Goal: Book appointment/travel/reservation

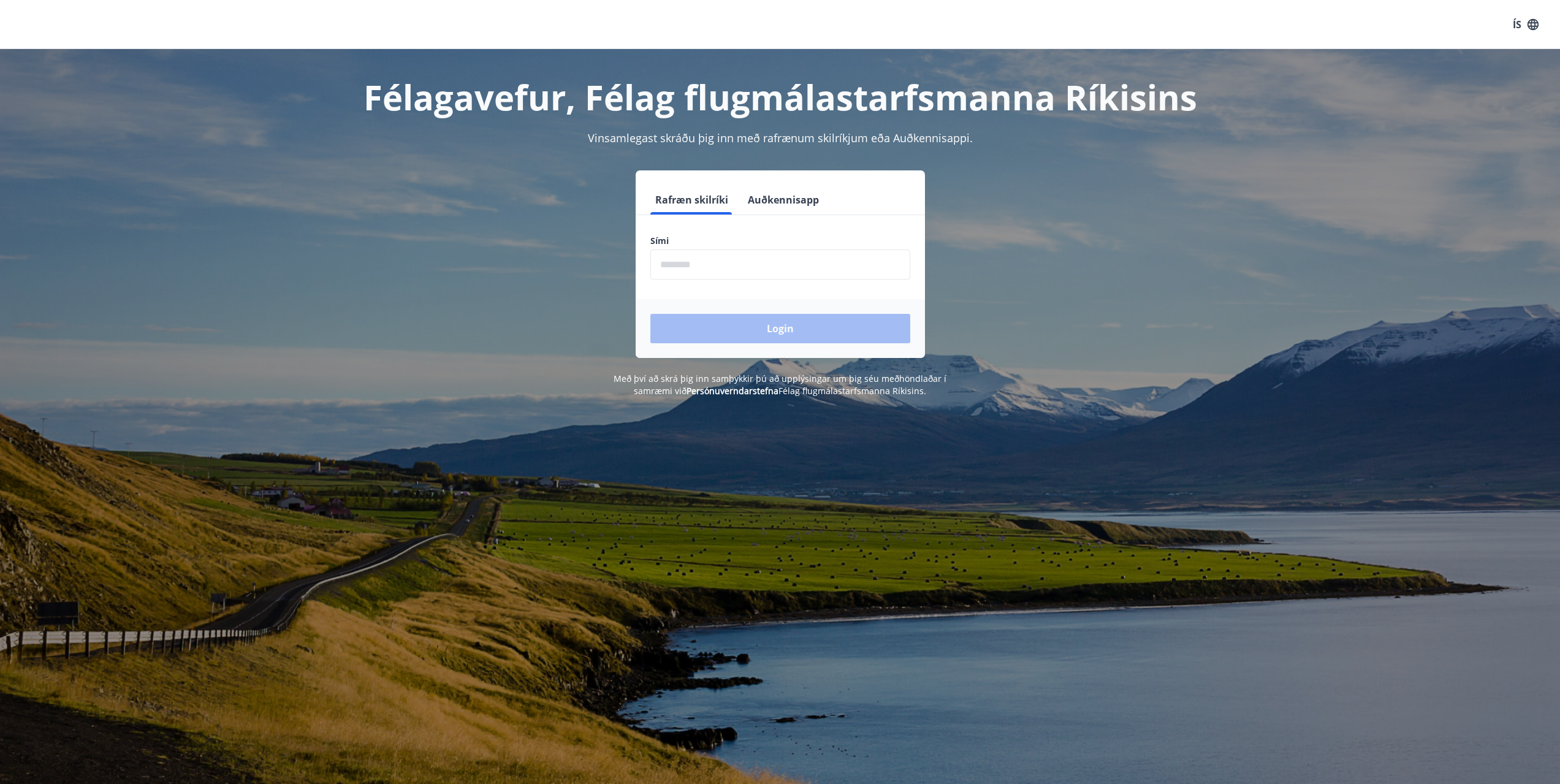
click at [773, 205] on button "Auðkennisapp" at bounding box center [783, 199] width 81 height 29
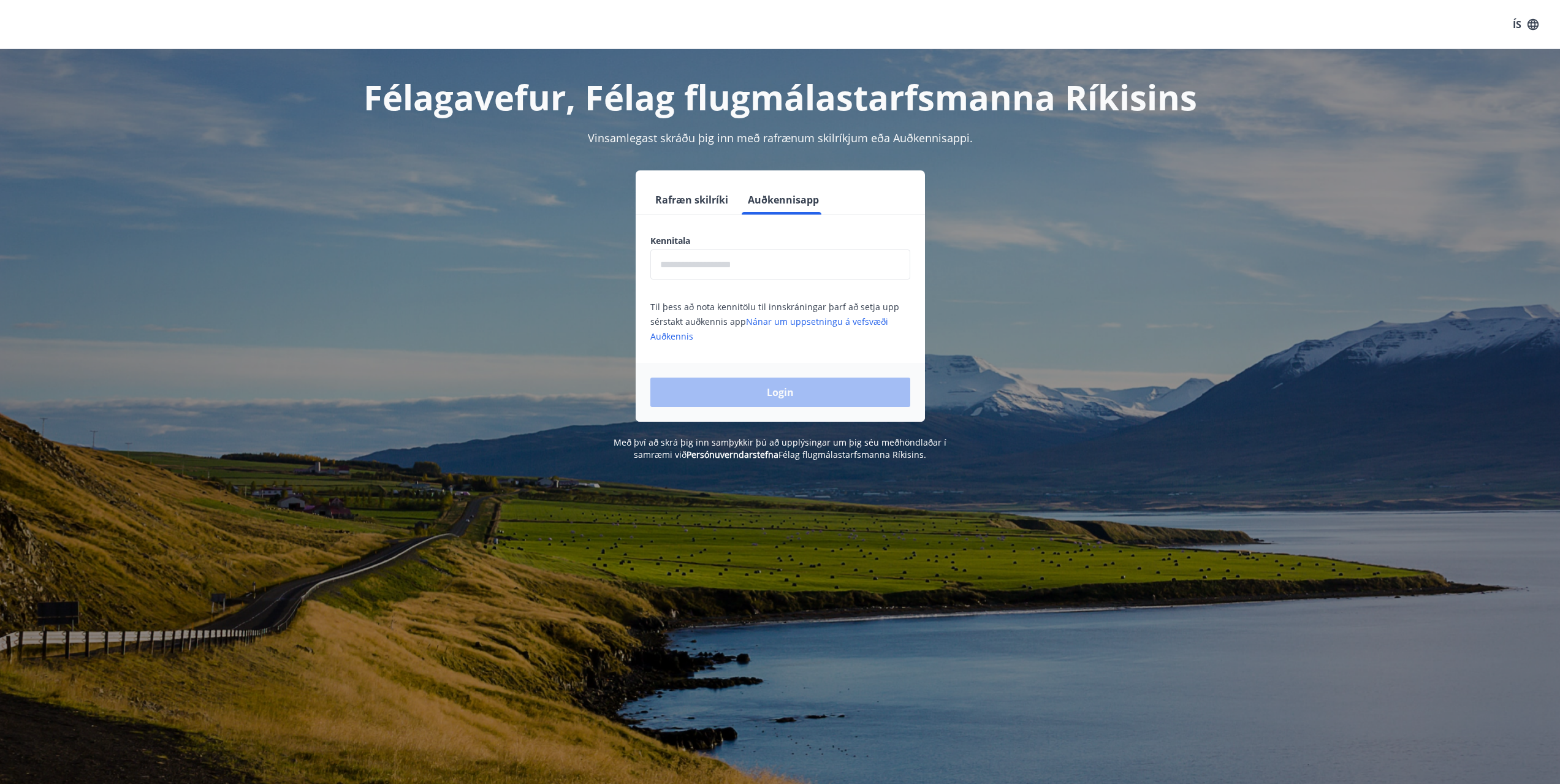
click at [722, 260] on input "text" at bounding box center [780, 265] width 260 height 30
type input "**********"
click at [779, 388] on button "Login" at bounding box center [780, 392] width 260 height 29
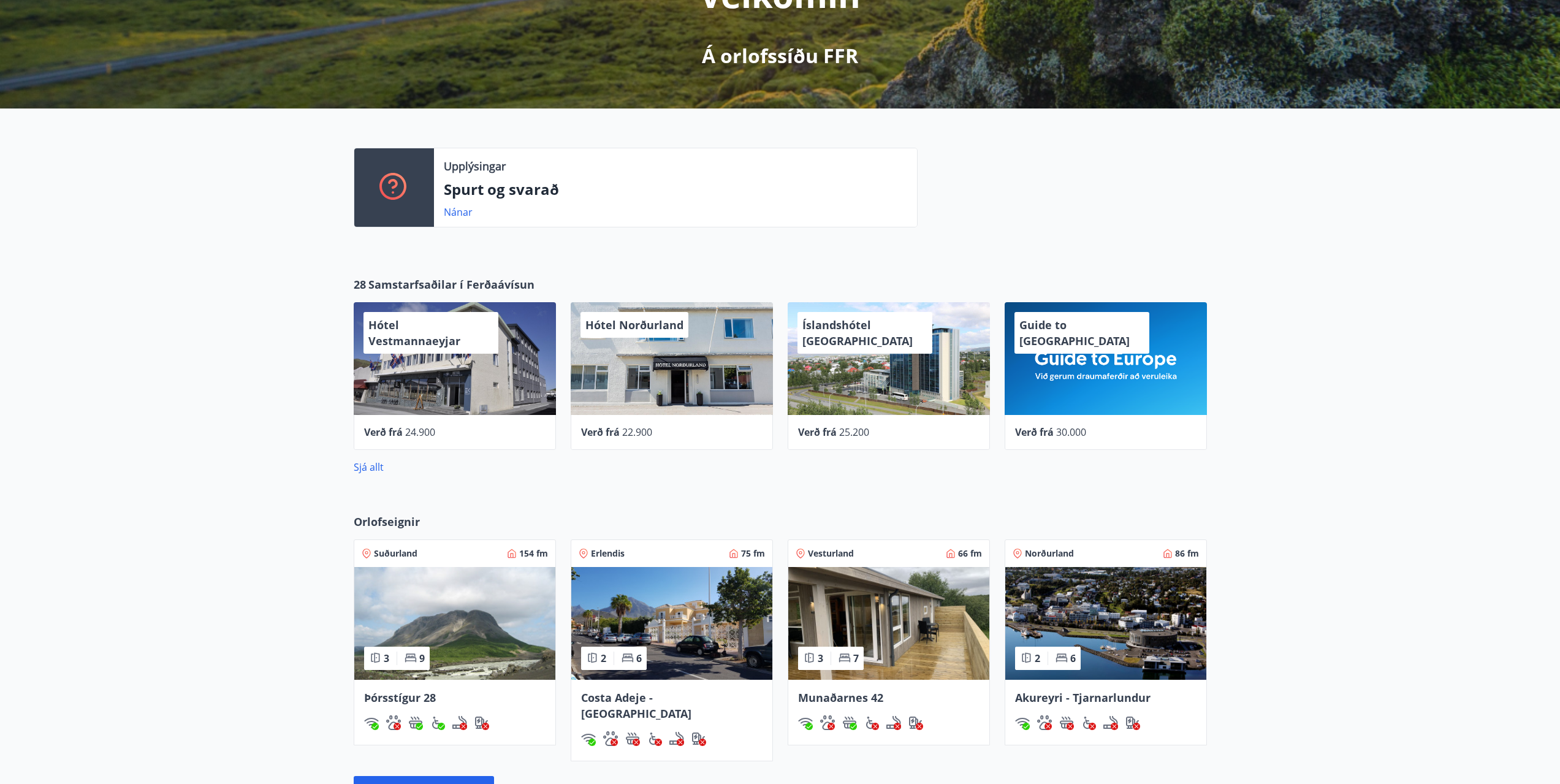
scroll to position [307, 0]
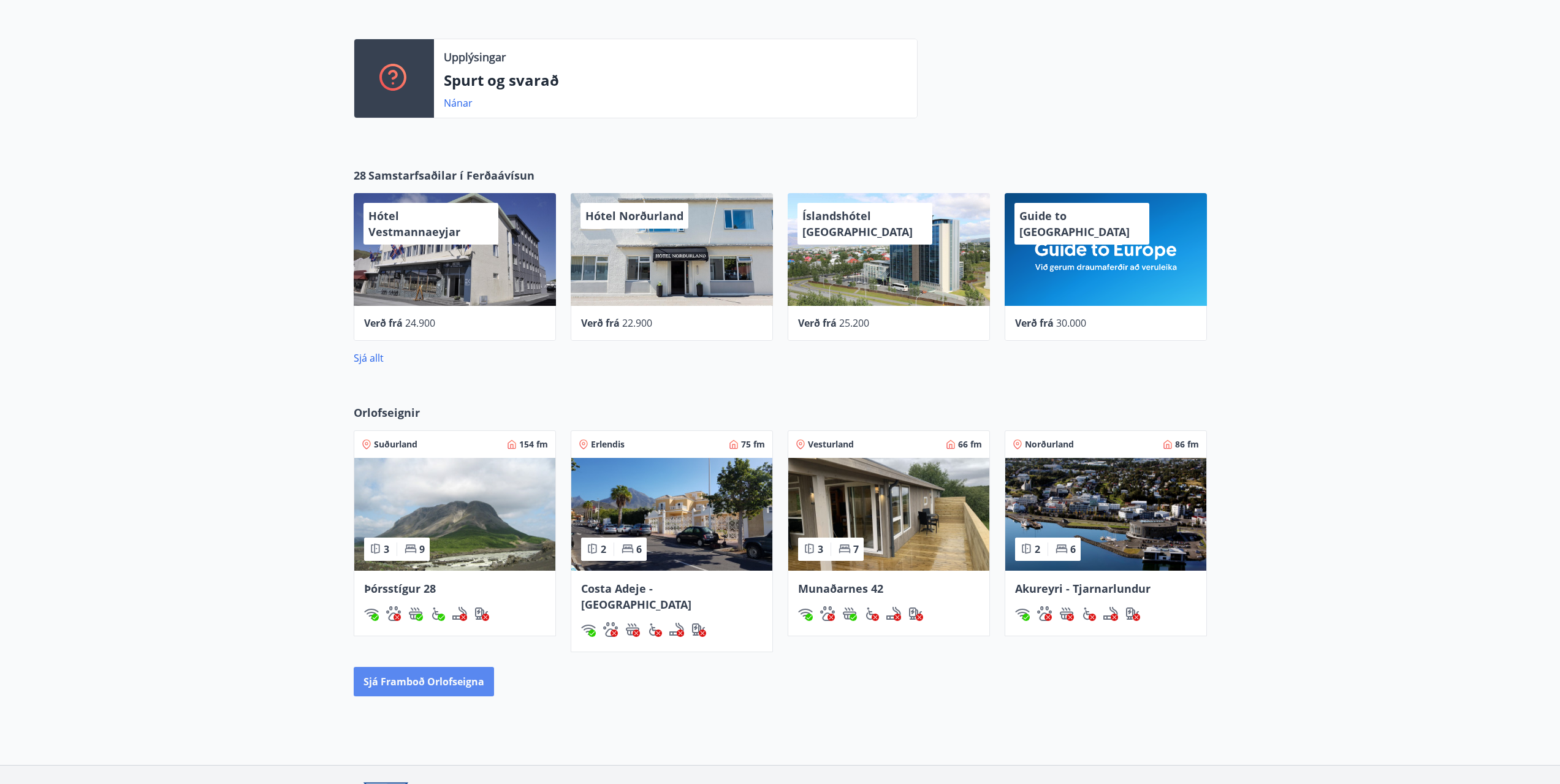
click at [437, 667] on button "Sjá framboð orlofseigna" at bounding box center [424, 681] width 141 height 29
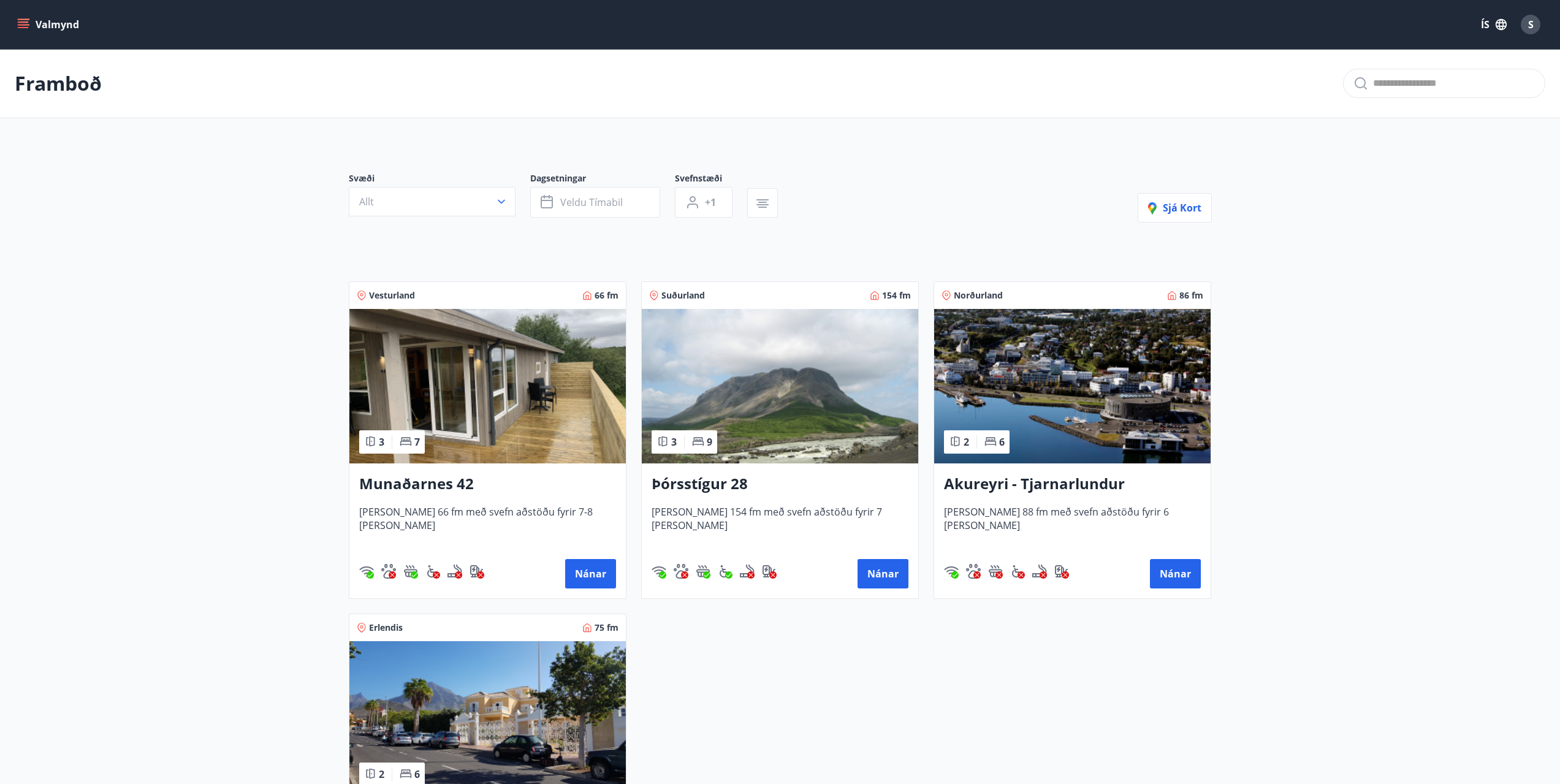
click at [779, 446] on img at bounding box center [780, 386] width 276 height 154
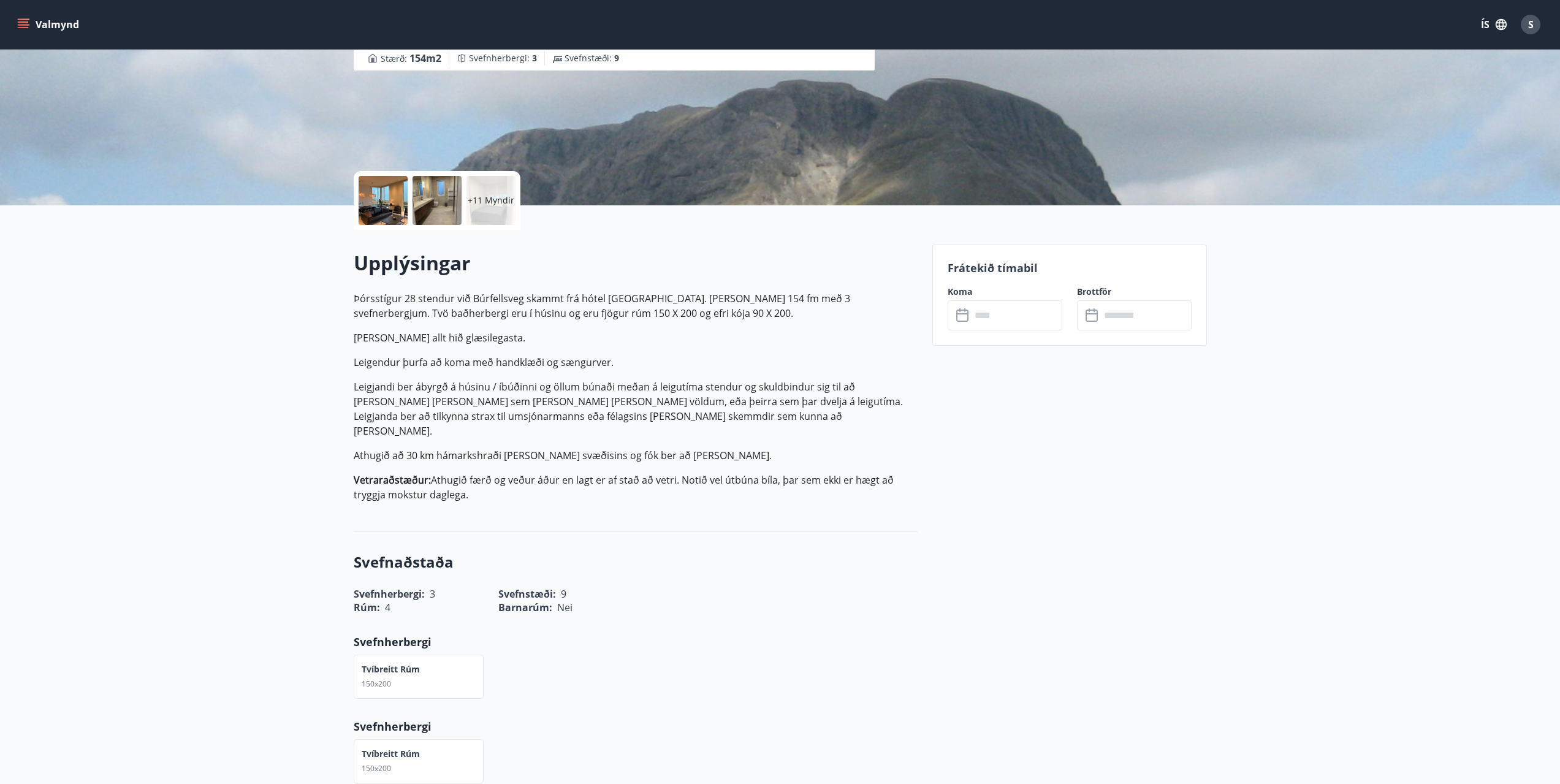
scroll to position [183, 0]
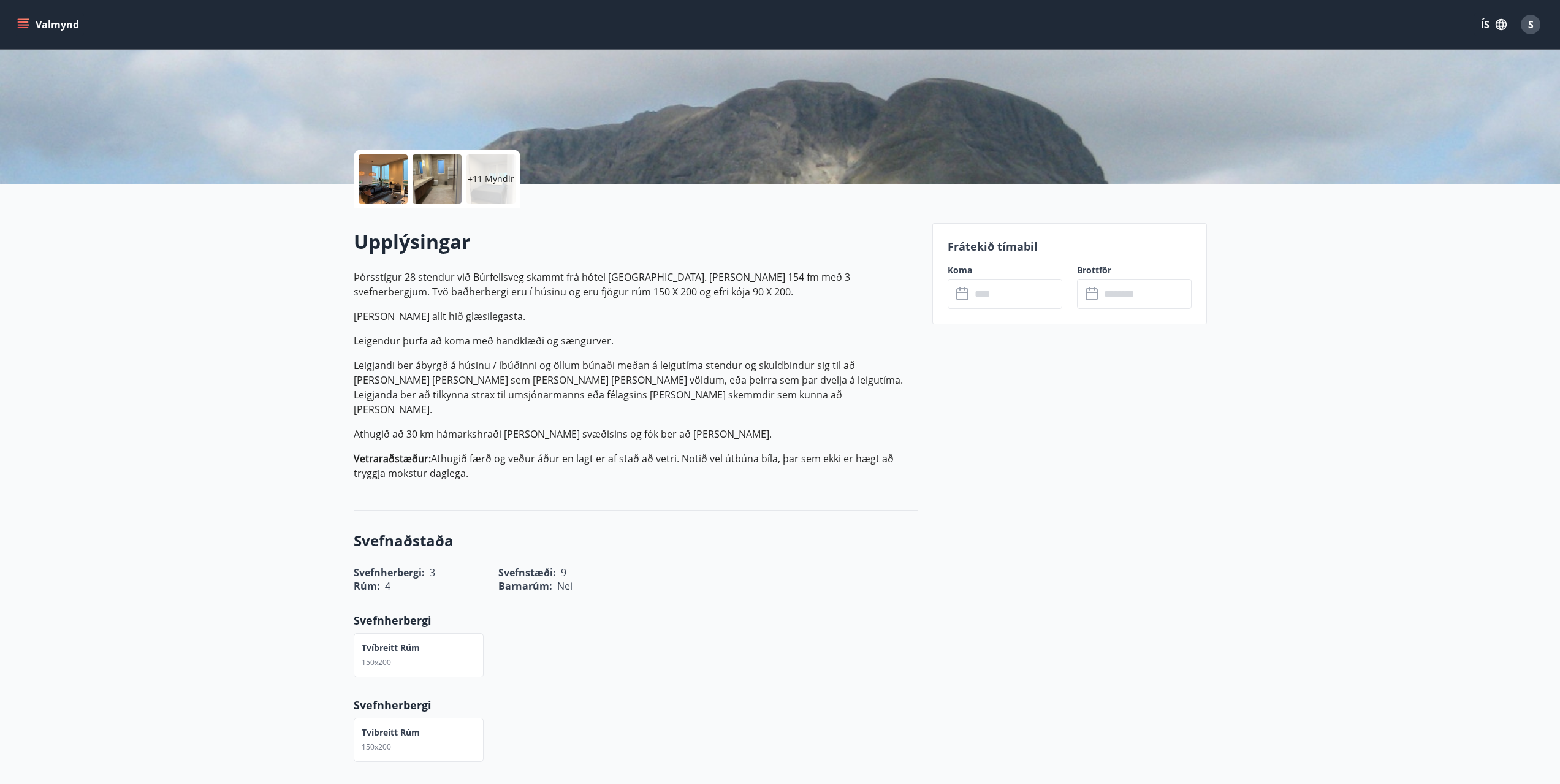
click at [1003, 304] on input "text" at bounding box center [1016, 294] width 91 height 30
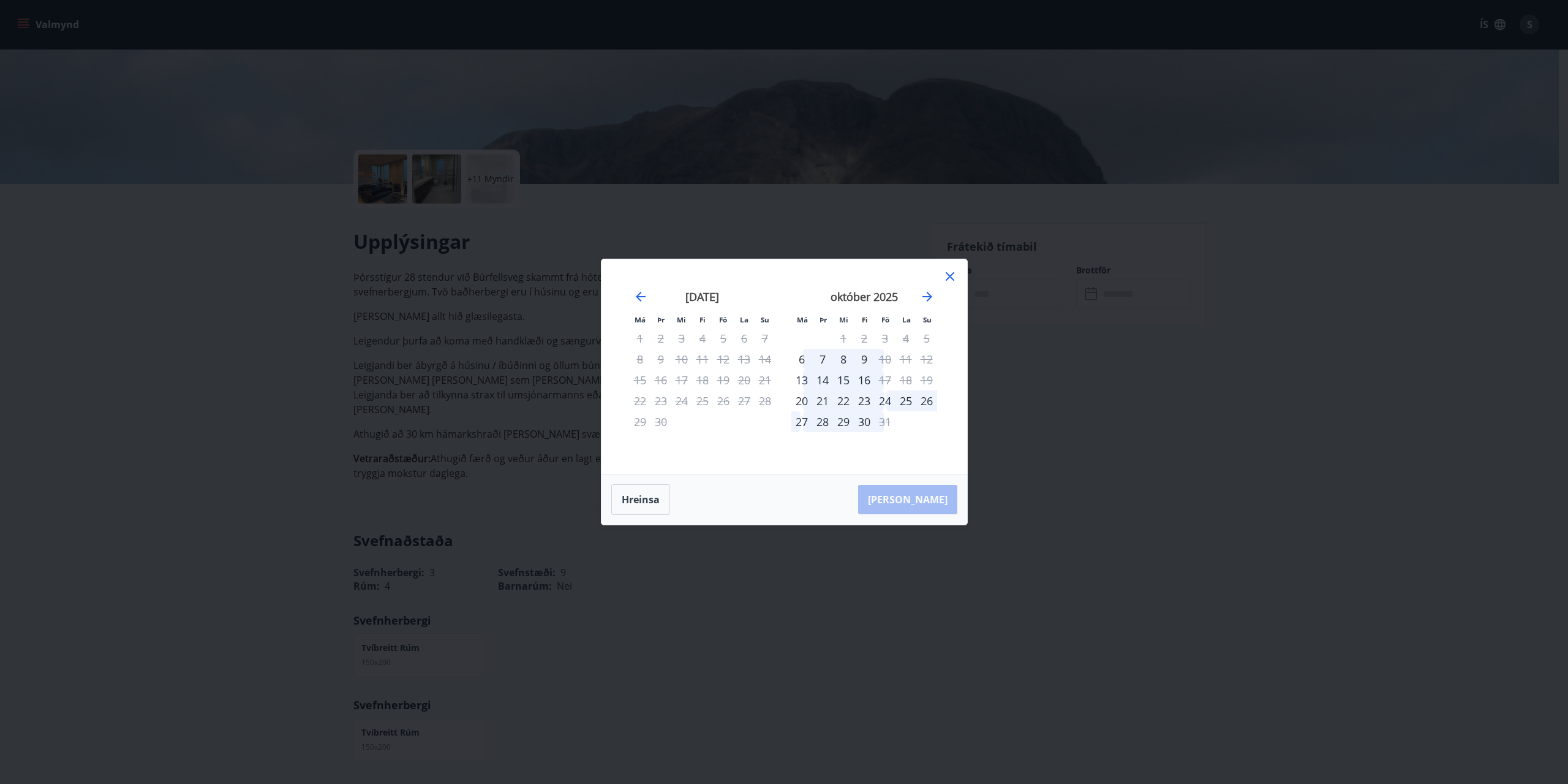
click at [953, 277] on icon at bounding box center [950, 276] width 15 height 15
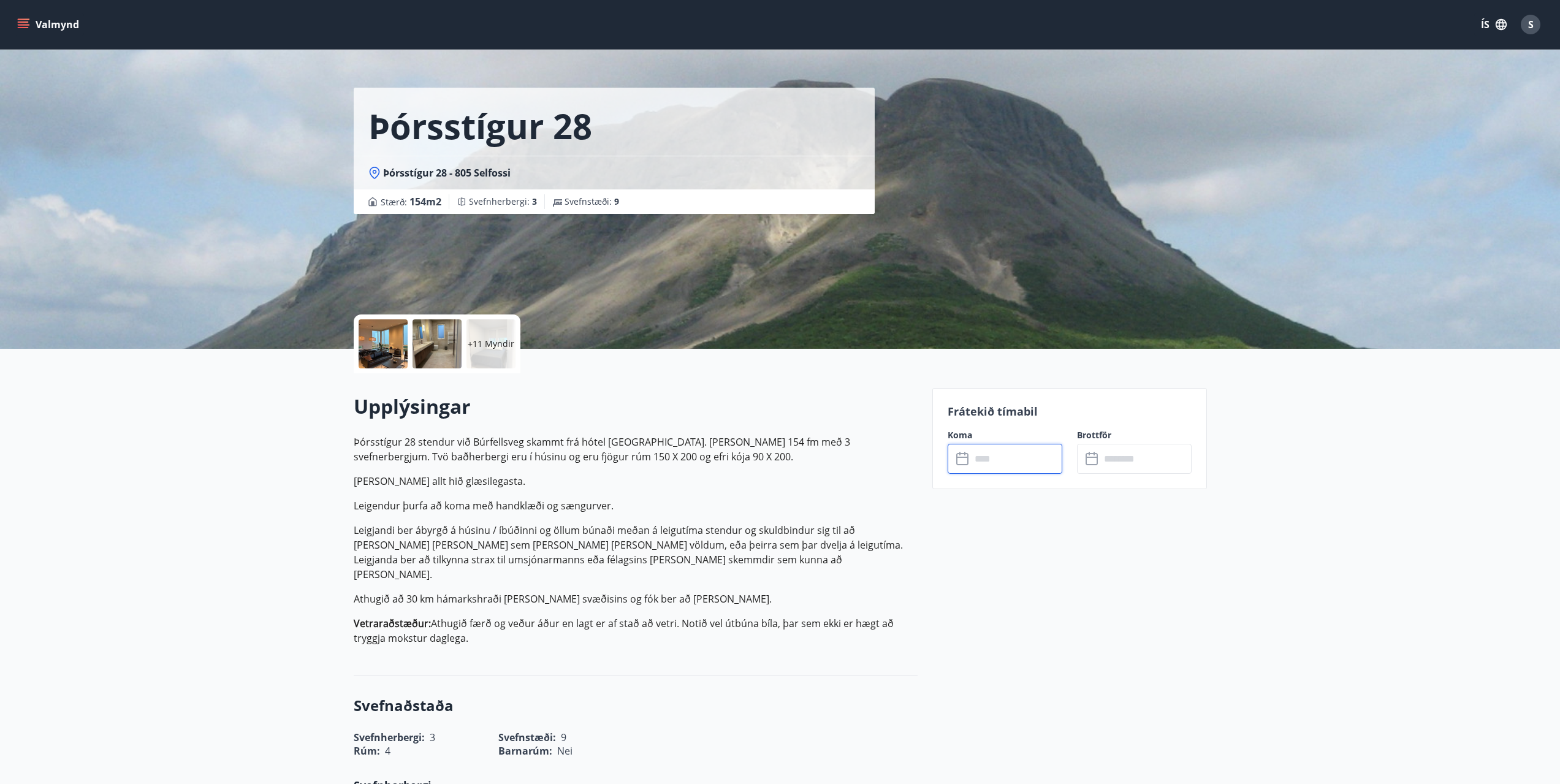
scroll to position [0, 0]
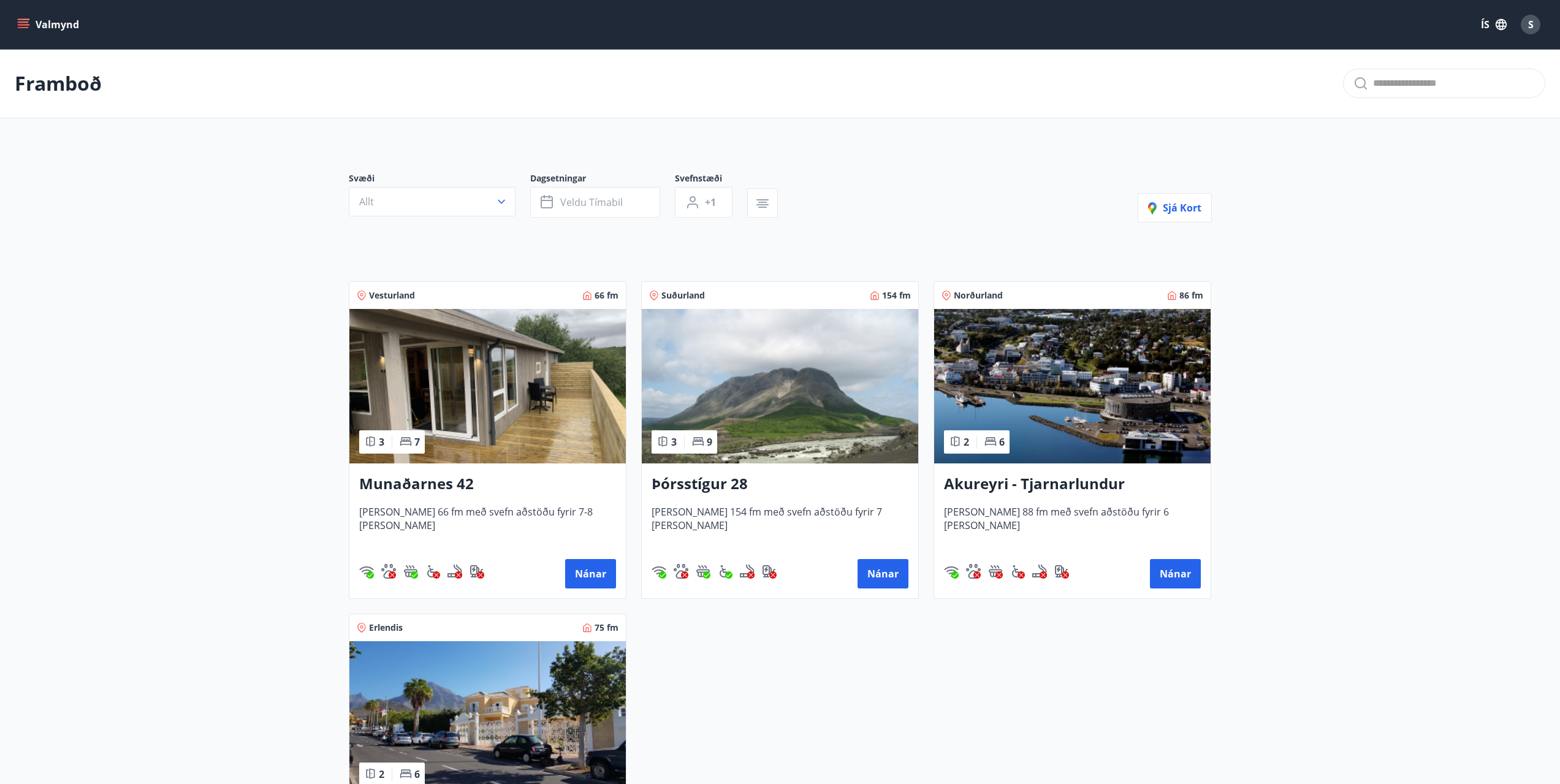
click at [550, 423] on img at bounding box center [488, 386] width 276 height 154
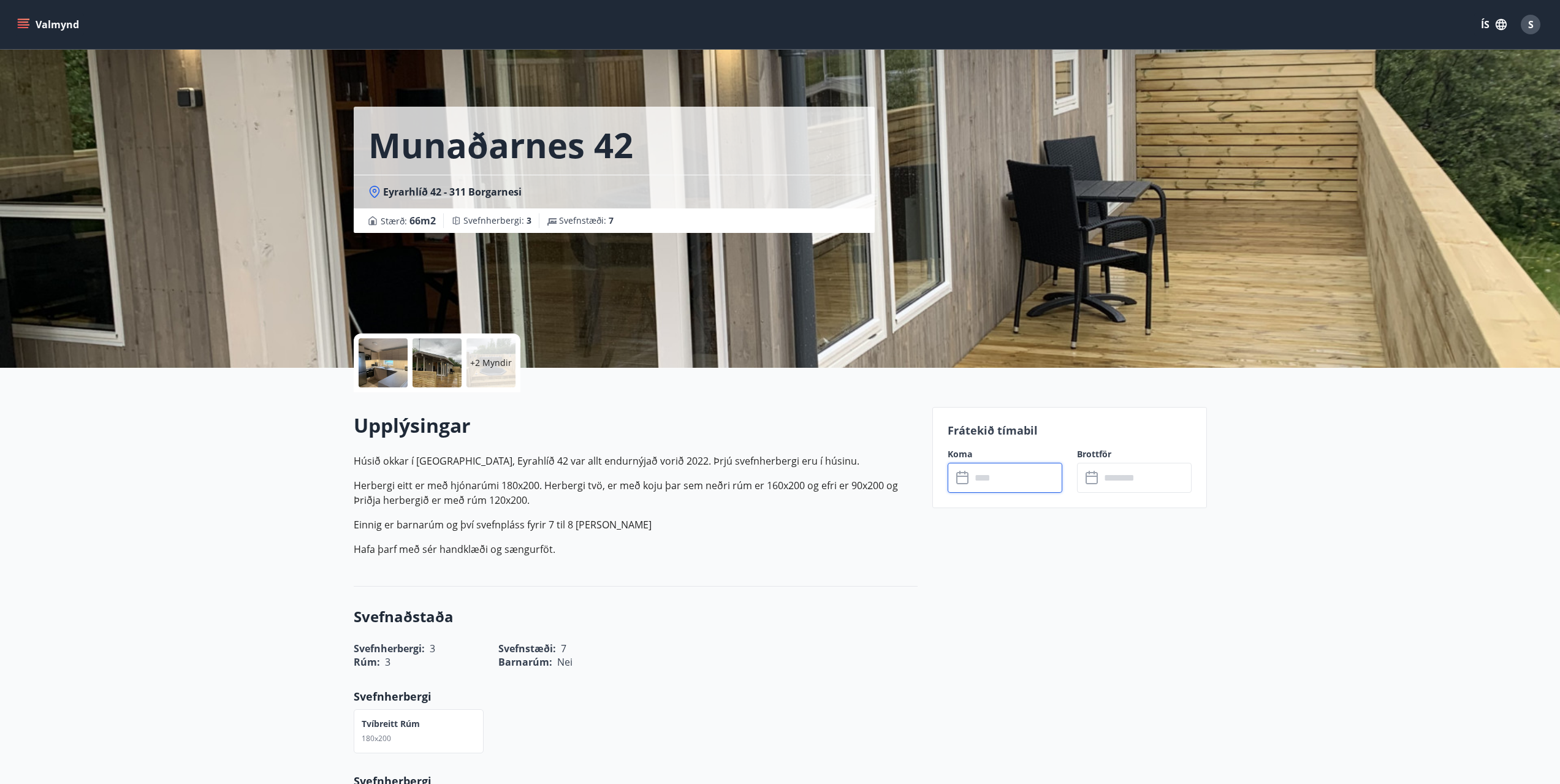
click at [1008, 478] on input "text" at bounding box center [1016, 477] width 91 height 30
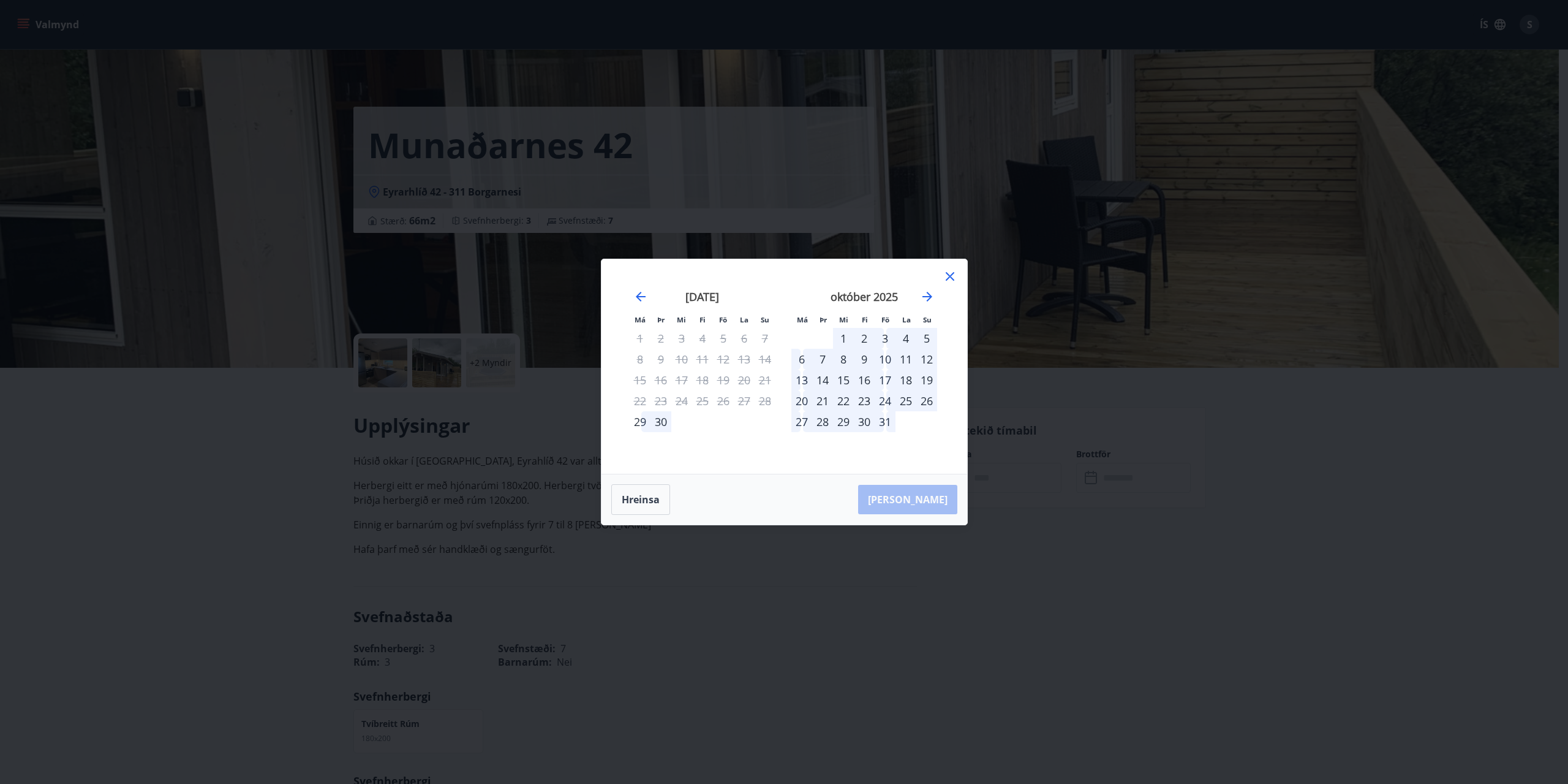
click at [891, 379] on div "17" at bounding box center [885, 379] width 21 height 21
click at [927, 380] on div "19" at bounding box center [926, 379] width 21 height 21
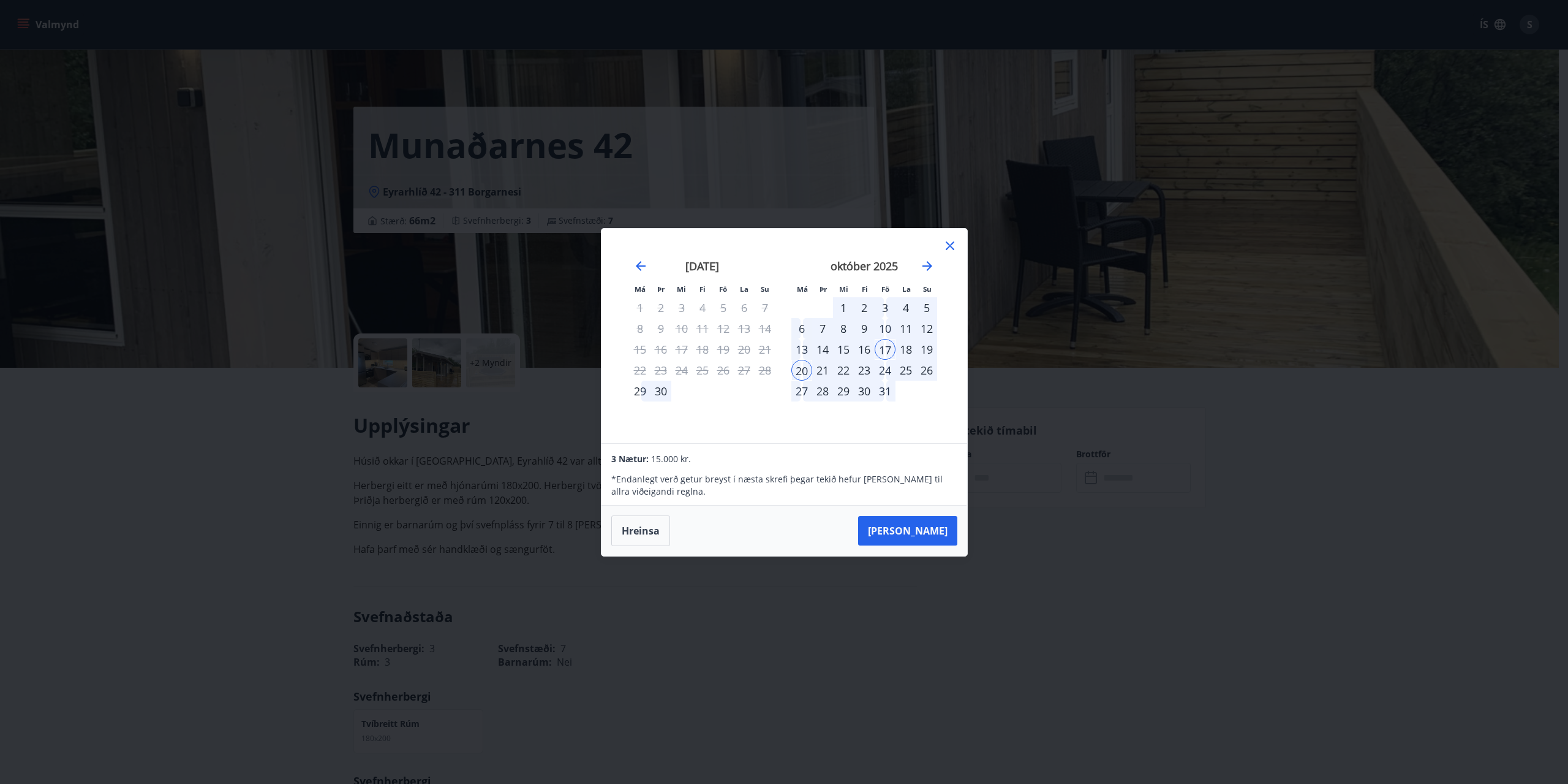
click at [948, 246] on icon at bounding box center [949, 245] width 8 height 8
